Goal: Task Accomplishment & Management: Manage account settings

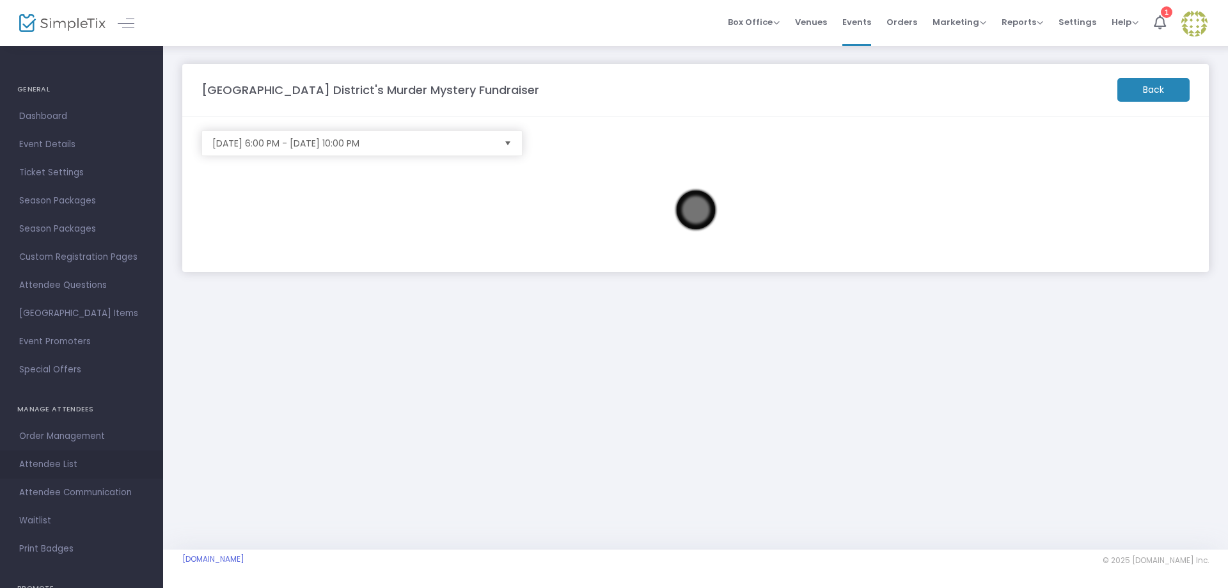
click at [51, 463] on span "Attendee List" at bounding box center [81, 464] width 125 height 17
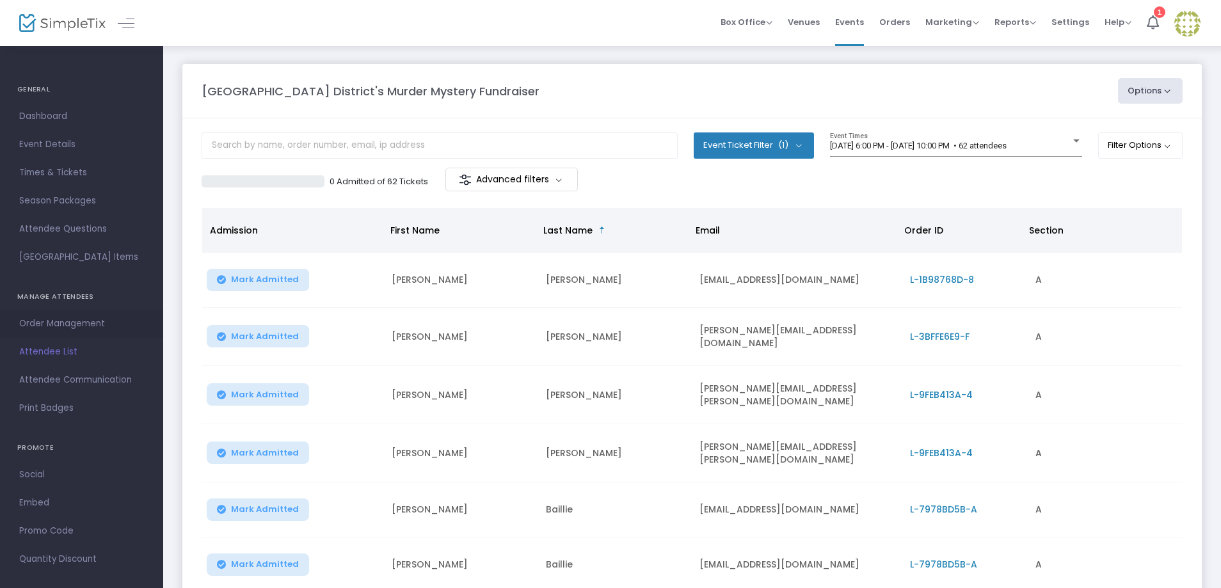
click at [66, 329] on span "Order Management" at bounding box center [81, 323] width 125 height 17
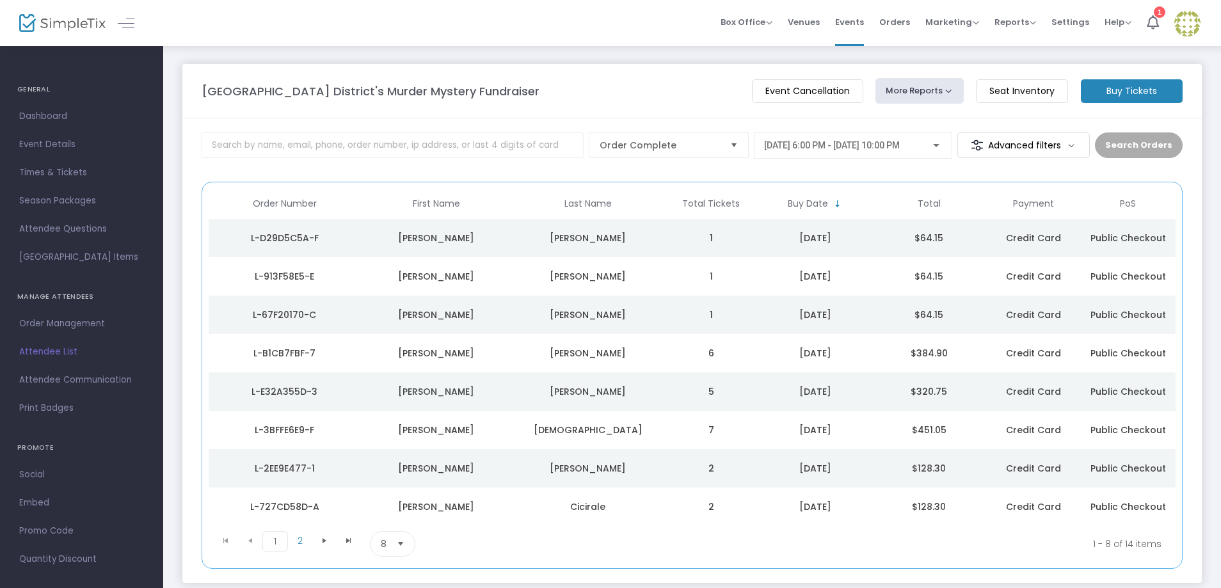
click at [600, 465] on div "williams" at bounding box center [587, 468] width 145 height 13
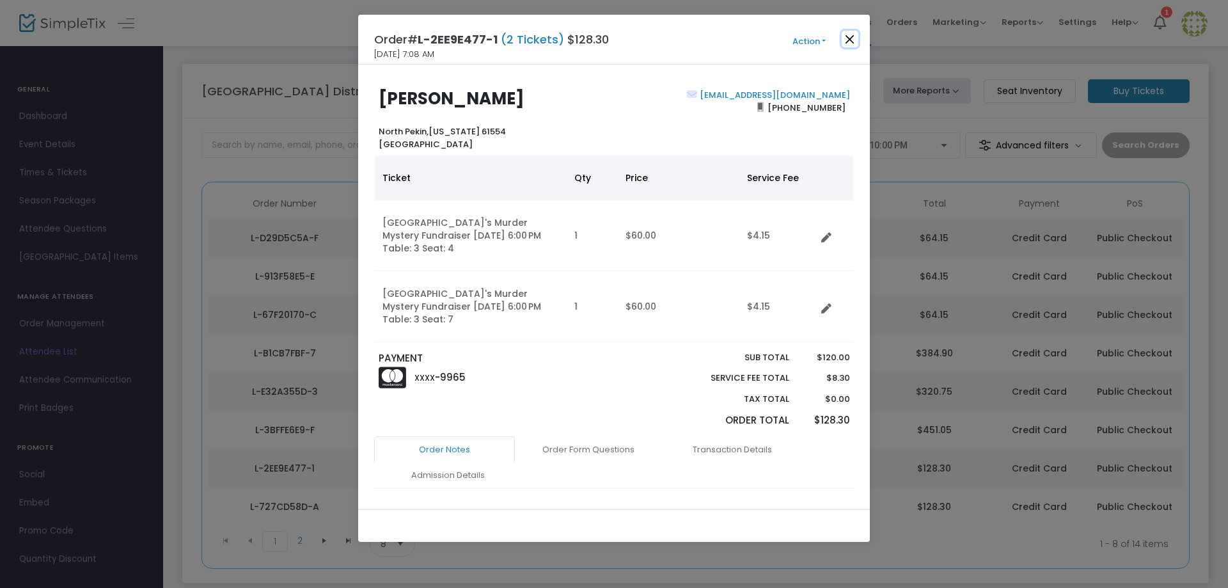
click at [850, 37] on button "Close" at bounding box center [850, 39] width 17 height 17
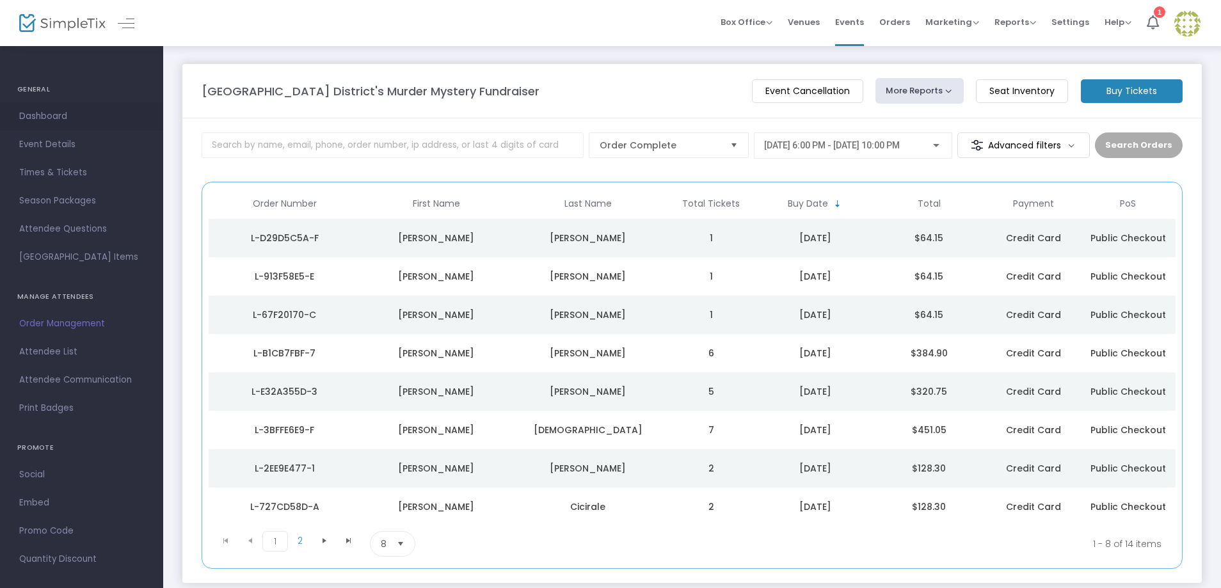
click at [48, 112] on span "Dashboard" at bounding box center [81, 116] width 125 height 17
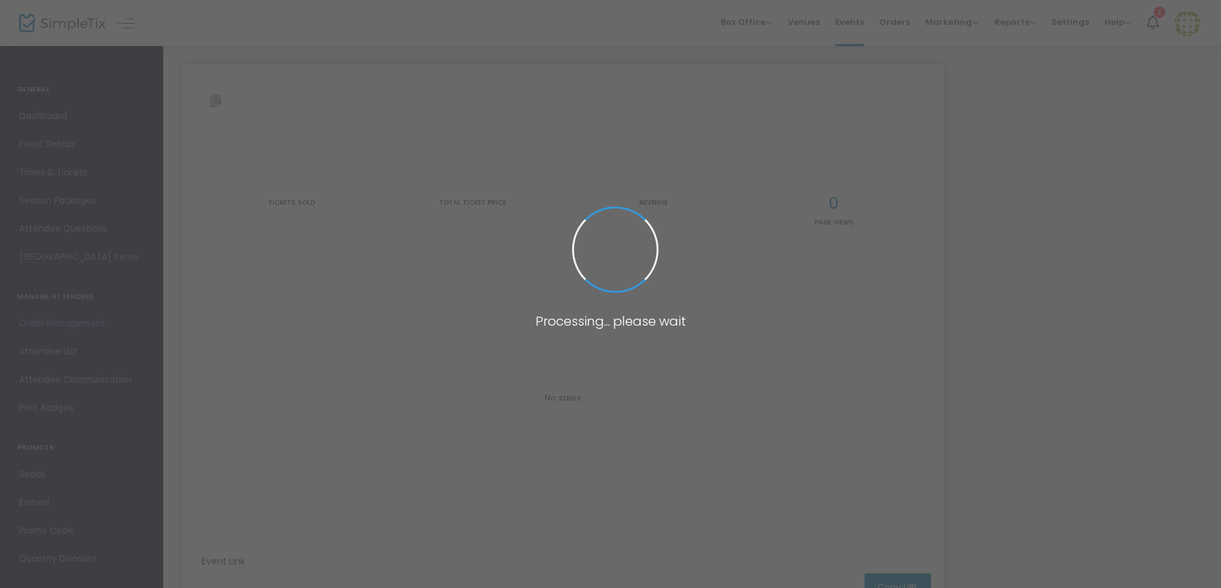
type input "https://www.simpletix.com/e/lemont-public-library-district-s-murder-my-tickets-…"
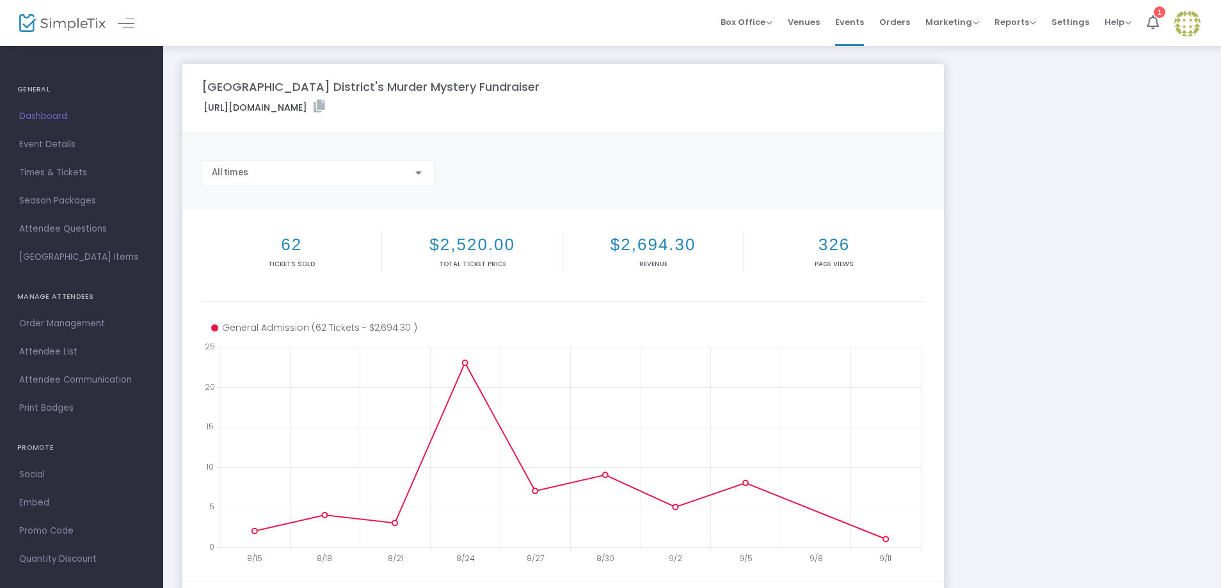
click at [78, 26] on img at bounding box center [62, 23] width 86 height 19
